Goal: Task Accomplishment & Management: Manage account settings

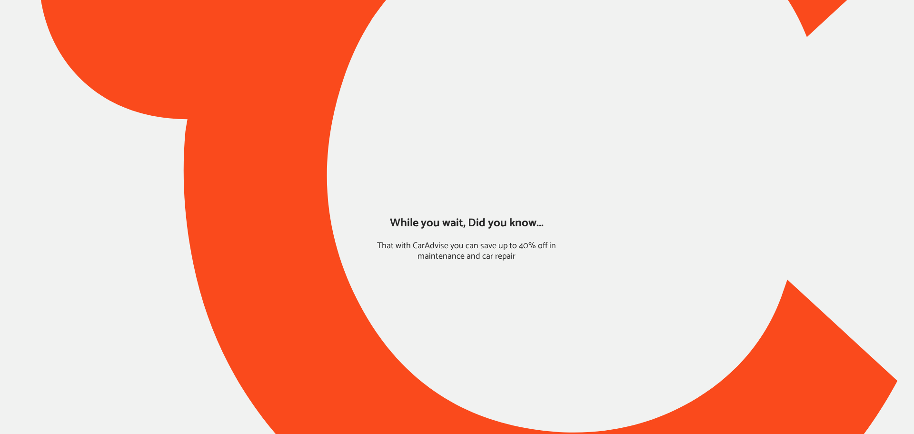
type input "*****"
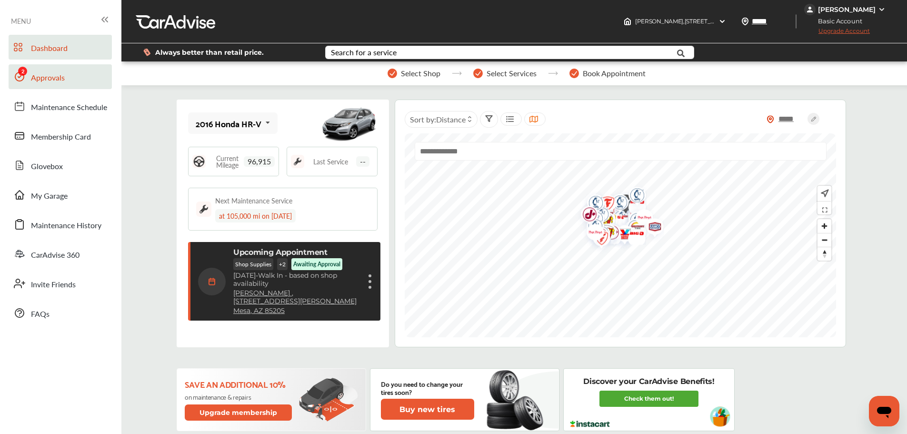
click at [31, 76] on span "Approvals" at bounding box center [48, 78] width 34 height 12
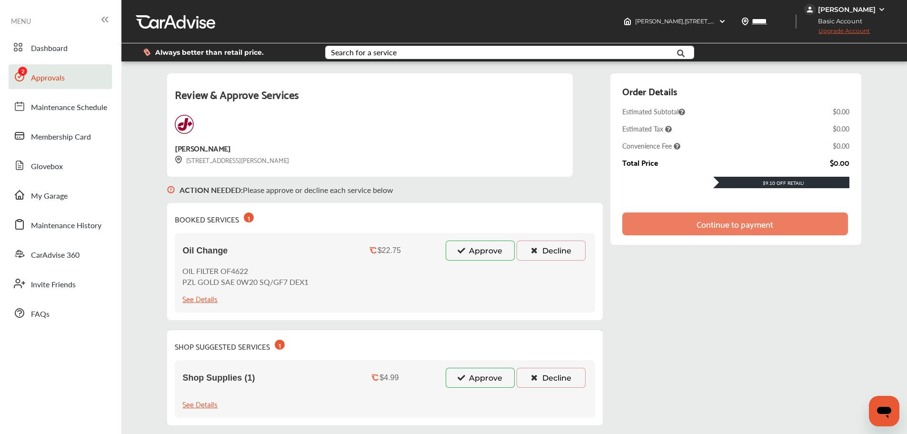
click at [468, 261] on div "Oil Change $22.75 Approve Decline OIL FILTER OF4622 PZL GOLD SAE 0W20 SQ/GF7 DE…" at bounding box center [385, 273] width 420 height 80
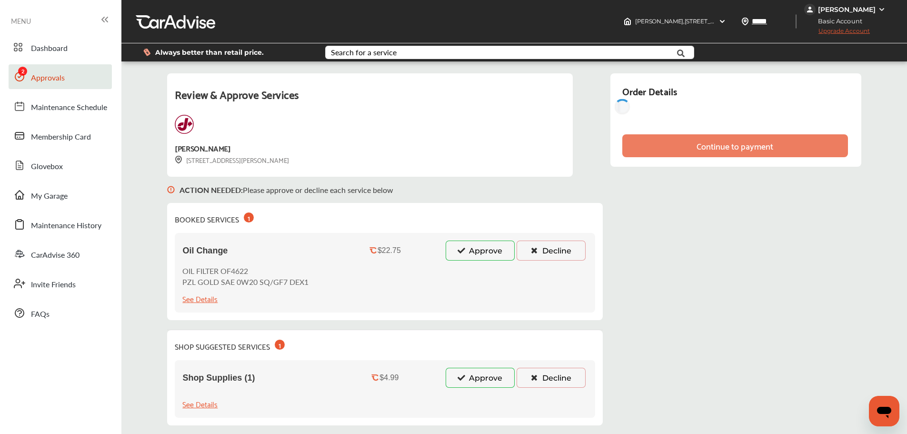
click at [477, 380] on button "Approve" at bounding box center [480, 378] width 69 height 20
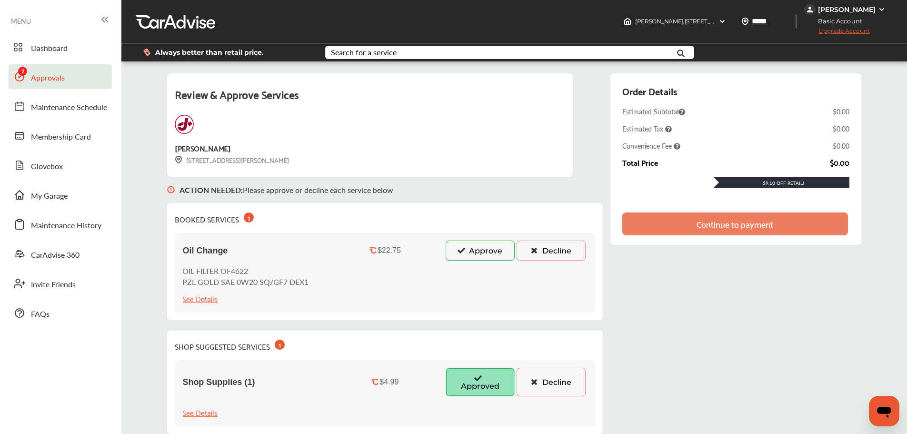
click at [474, 250] on button "Approve" at bounding box center [480, 250] width 69 height 20
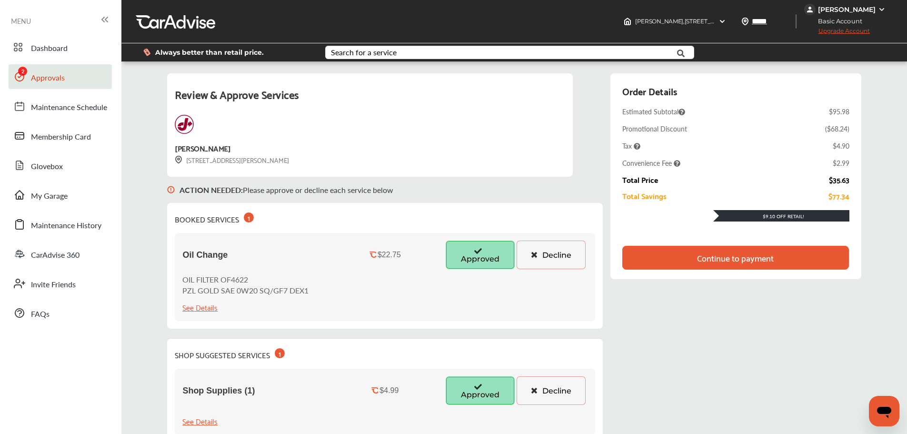
click at [752, 262] on div "Continue to payment" at bounding box center [735, 258] width 77 height 10
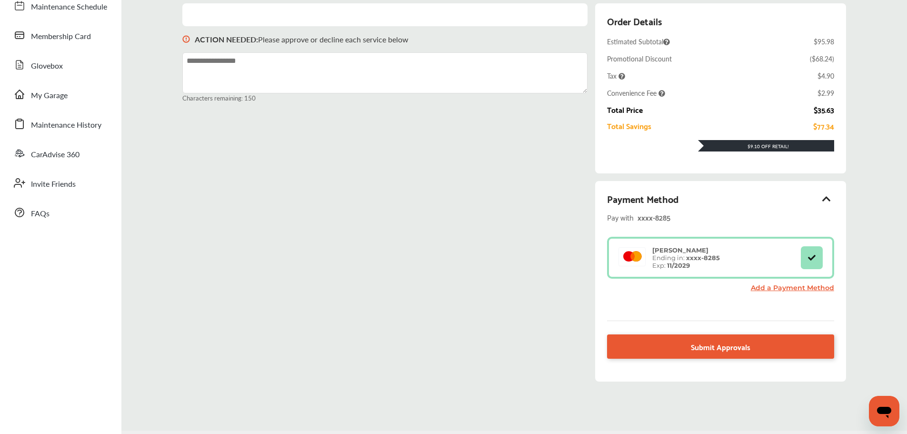
scroll to position [131, 0]
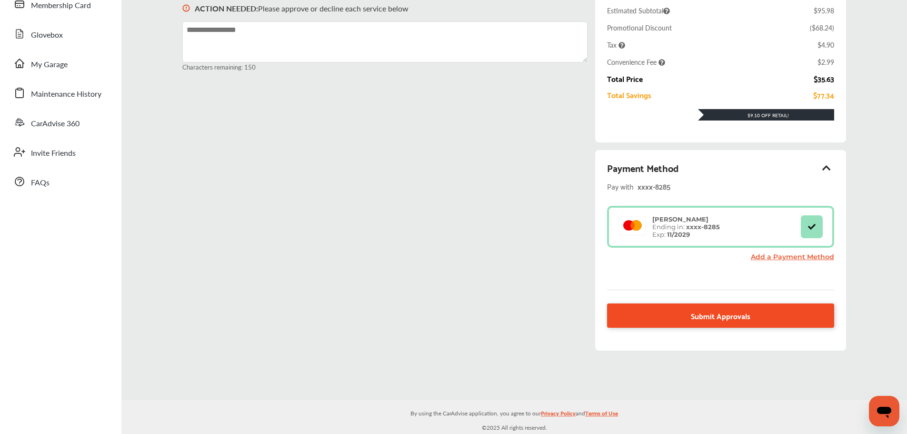
click at [651, 308] on link "Submit Approvals" at bounding box center [720, 315] width 227 height 24
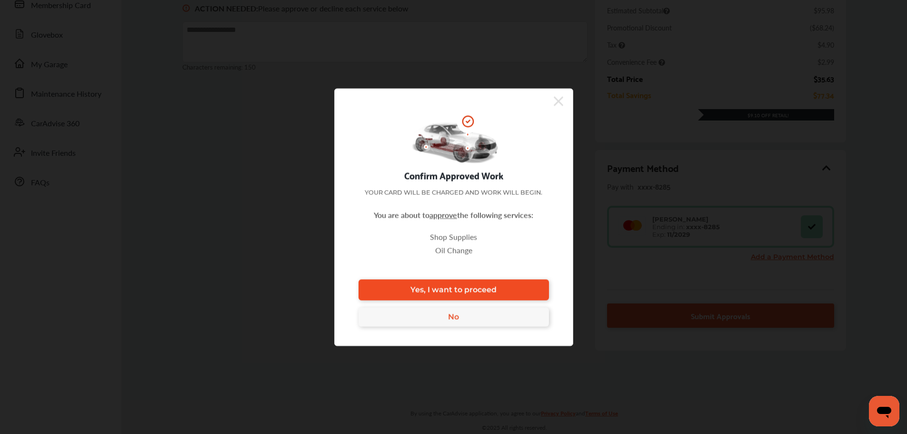
click at [489, 289] on span "Yes, I want to proceed" at bounding box center [453, 289] width 86 height 9
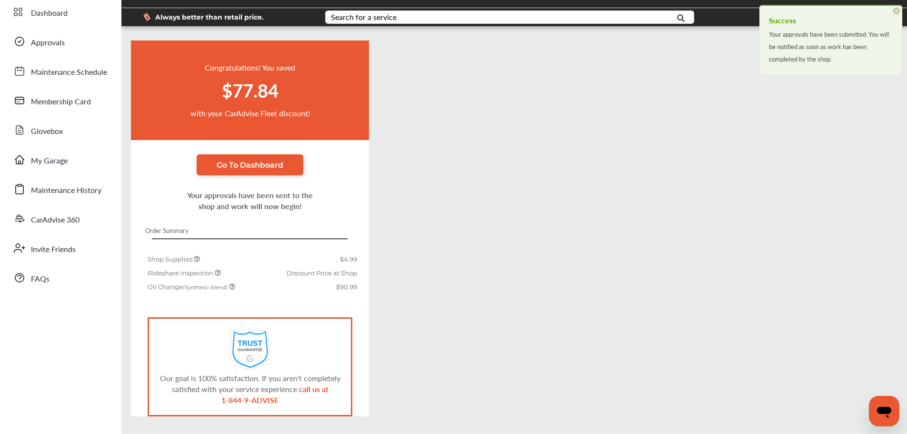
scroll to position [69, 0]
